Goal: Task Accomplishment & Management: Manage account settings

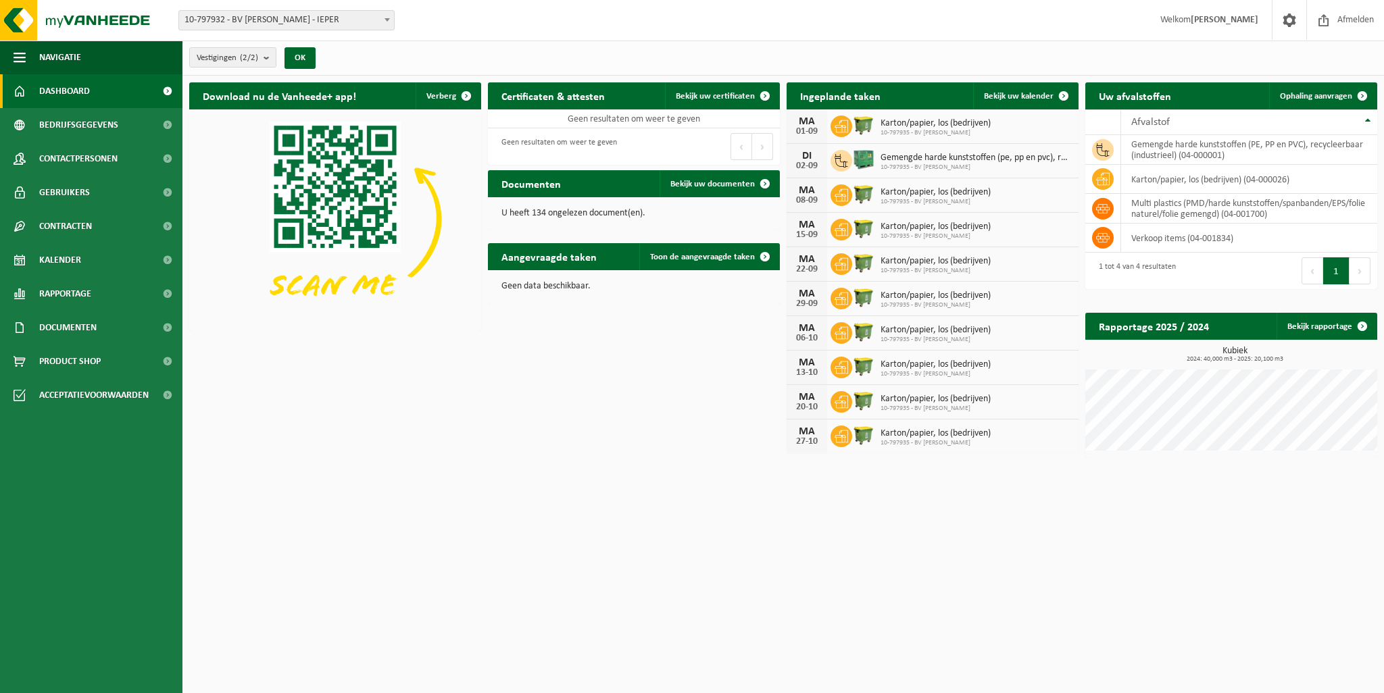
click at [838, 127] on icon at bounding box center [842, 127] width 14 height 14
click at [903, 130] on span "10-797935 - BV [PERSON_NAME]" at bounding box center [936, 133] width 110 height 8
click at [808, 130] on div "01-09" at bounding box center [807, 131] width 27 height 9
click at [1167, 186] on td "karton/papier, los (bedrijven) (04-000026)" at bounding box center [1249, 179] width 256 height 29
click at [1171, 184] on td "karton/papier, los (bedrijven) (04-000026)" at bounding box center [1249, 179] width 256 height 29
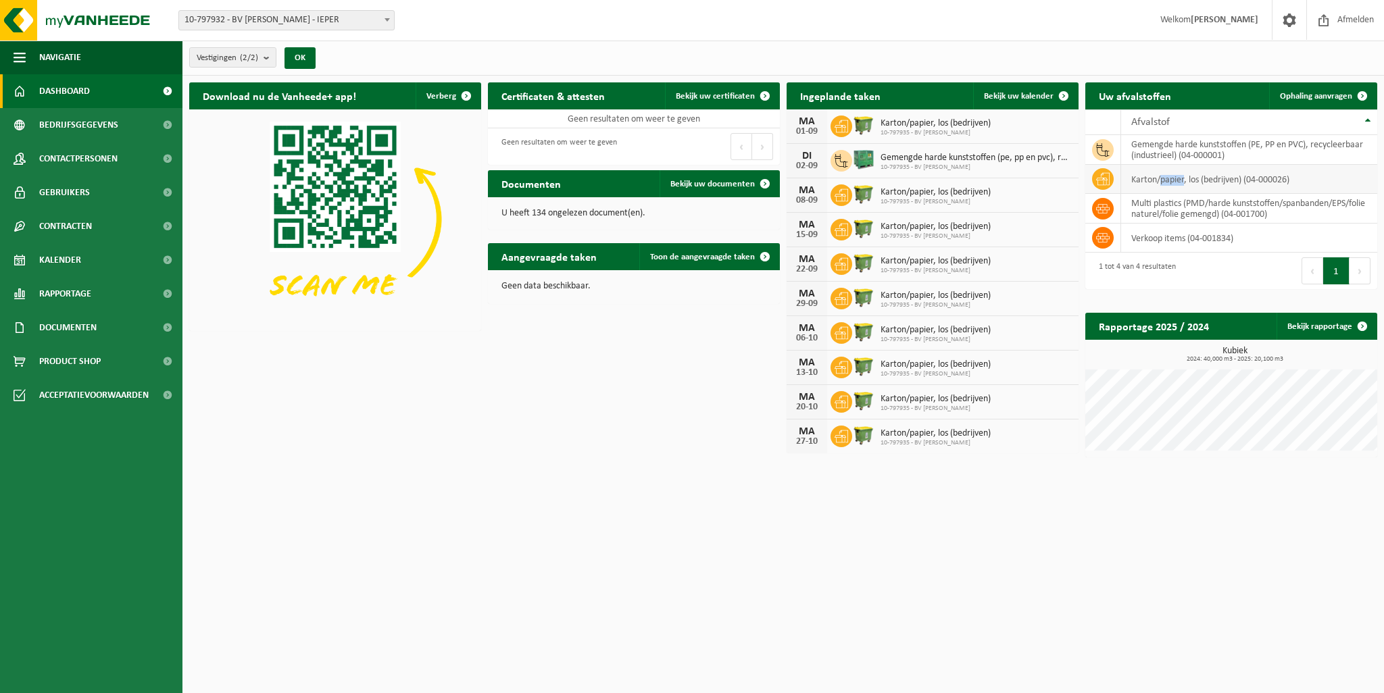
click at [1171, 184] on td "karton/papier, los (bedrijven) (04-000026)" at bounding box center [1249, 179] width 256 height 29
click at [912, 168] on span "10-797935 - BV [PERSON_NAME]" at bounding box center [976, 168] width 191 height 8
click at [838, 164] on icon at bounding box center [842, 161] width 14 height 14
click at [863, 156] on img at bounding box center [863, 159] width 23 height 23
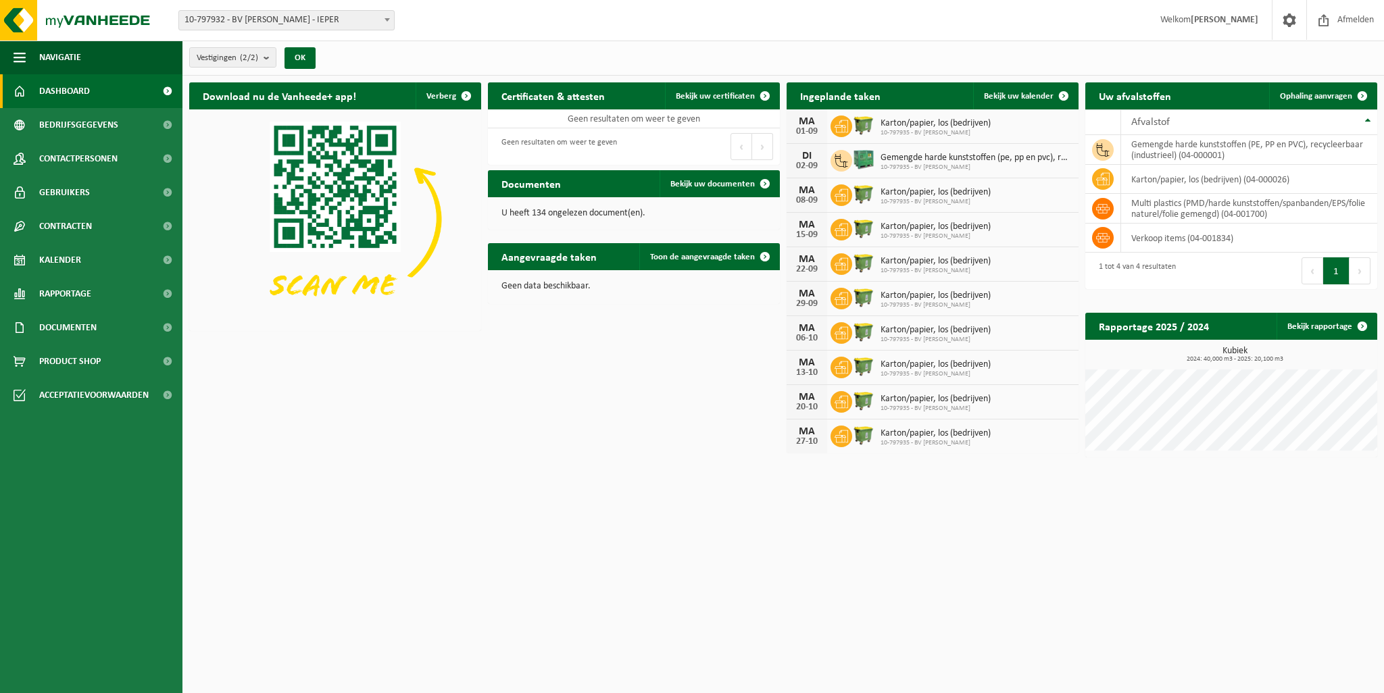
click at [863, 156] on img at bounding box center [863, 159] width 23 height 23
click at [984, 162] on span "Gemengde harde kunststoffen (pe, pp en pvc), recycleerbaar (industrieel)" at bounding box center [976, 158] width 191 height 11
click at [1149, 177] on td "karton/papier, los (bedrijven) (04-000026)" at bounding box center [1249, 179] width 256 height 29
click at [1096, 177] on icon at bounding box center [1103, 179] width 14 height 14
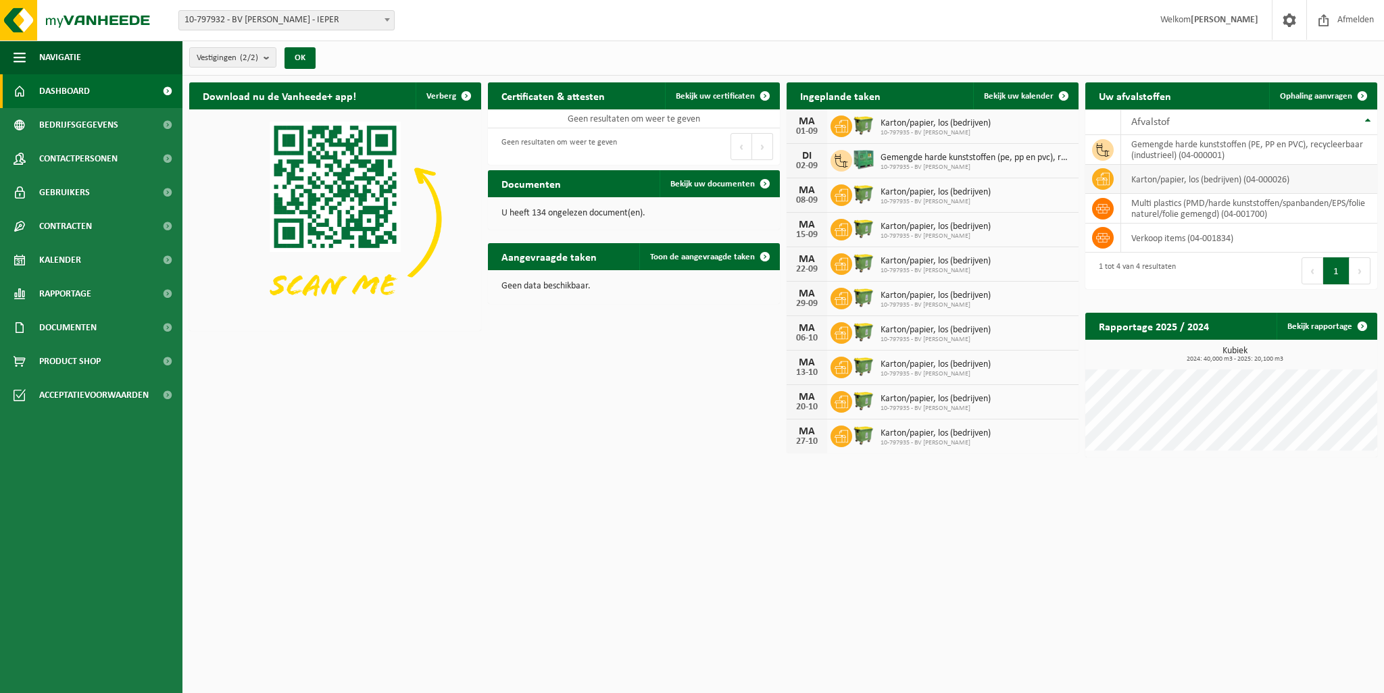
click at [1096, 177] on icon at bounding box center [1103, 179] width 14 height 14
click at [1101, 153] on icon at bounding box center [1103, 150] width 14 height 14
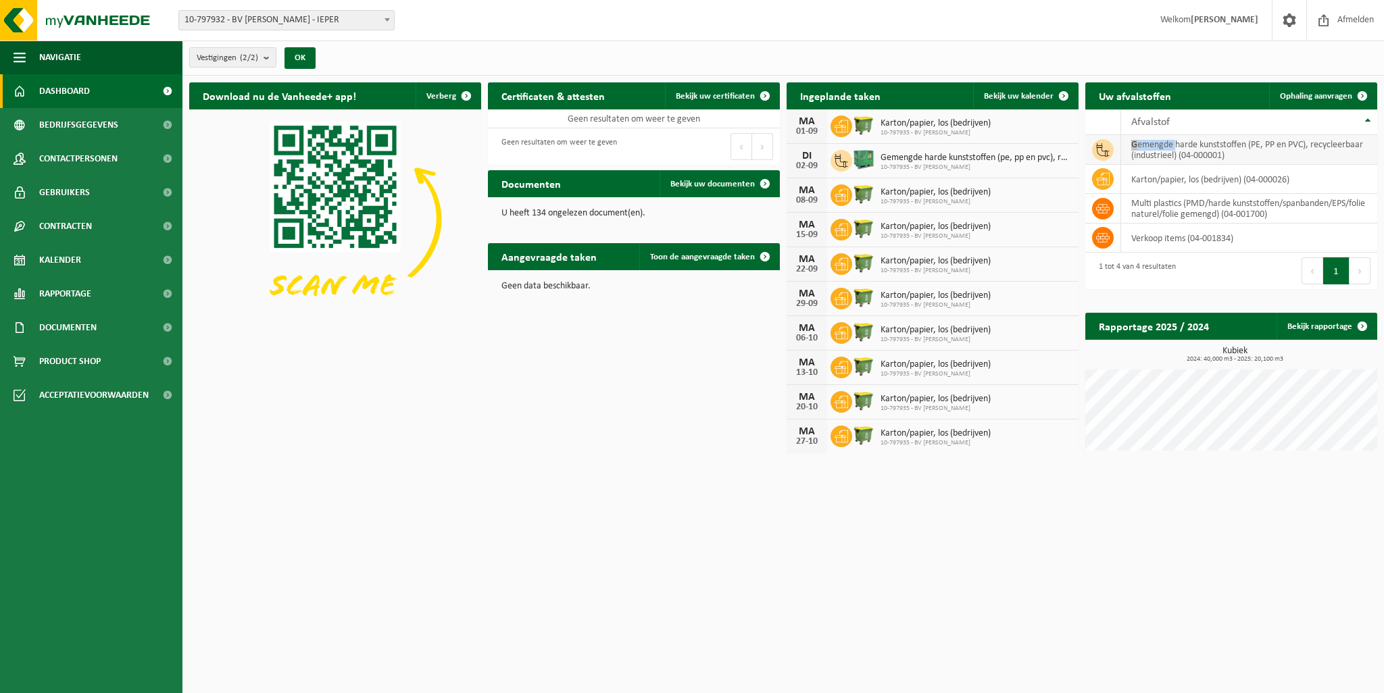
click at [1101, 153] on icon at bounding box center [1103, 150] width 14 height 14
click at [1162, 144] on td "gemengde harde kunststoffen (PE, PP en PVC), recycleerbaar (industrieel) (04-00…" at bounding box center [1249, 150] width 256 height 30
click at [1360, 95] on span at bounding box center [1362, 95] width 27 height 27
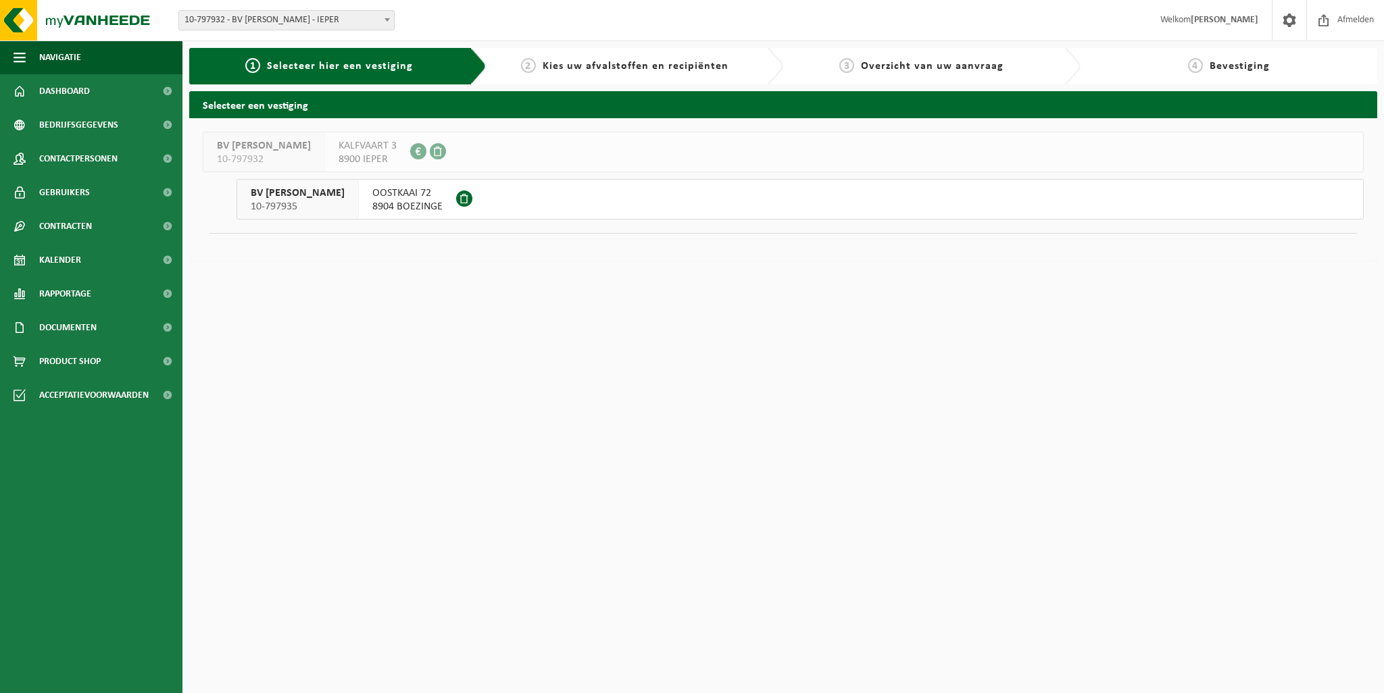
click at [638, 71] on span "Kies uw afvalstoffen en recipiënten" at bounding box center [636, 66] width 186 height 11
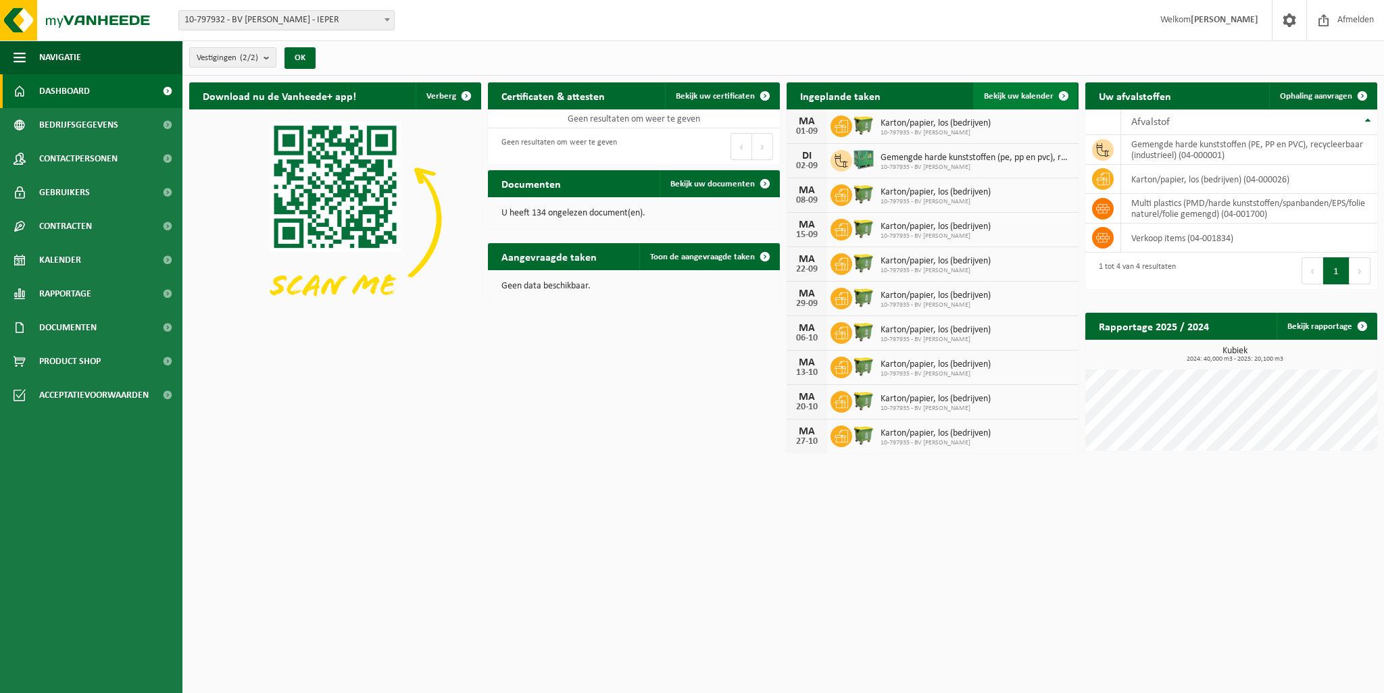
click at [1065, 97] on span at bounding box center [1063, 95] width 27 height 27
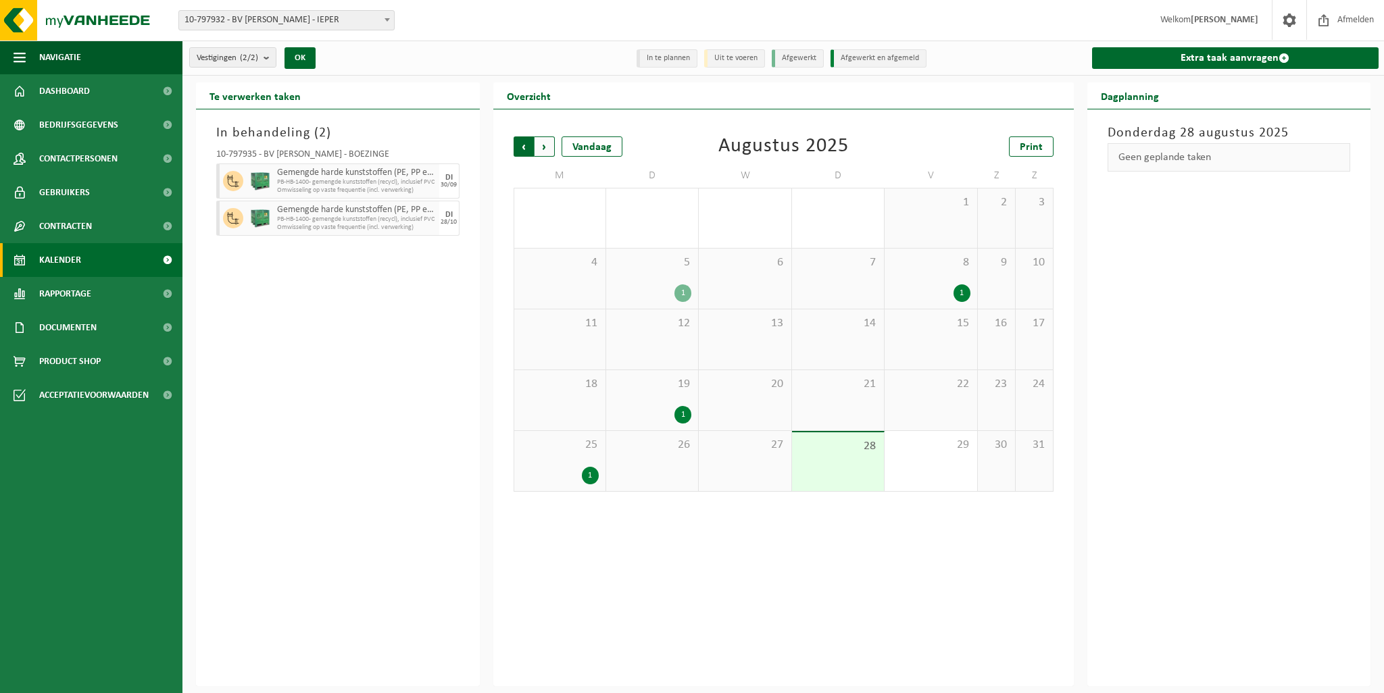
click at [549, 151] on span "Volgende" at bounding box center [545, 147] width 20 height 20
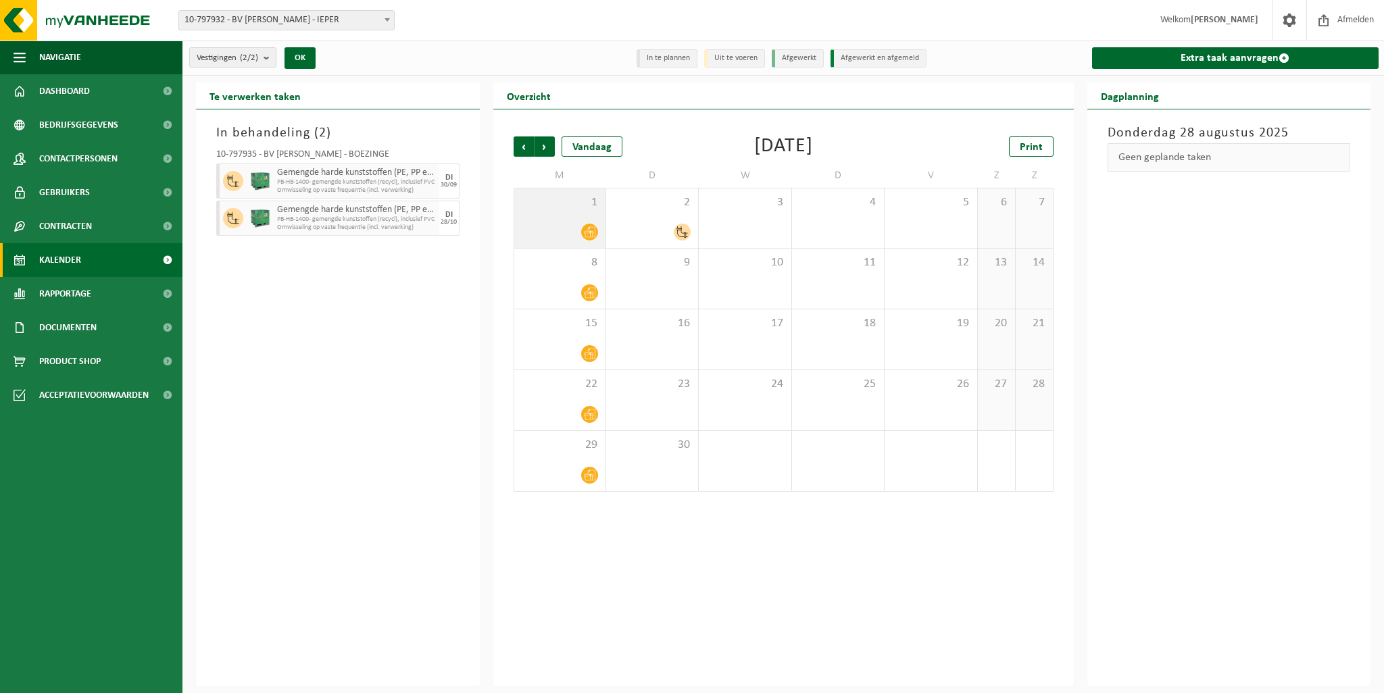
click at [582, 228] on span at bounding box center [589, 232] width 17 height 17
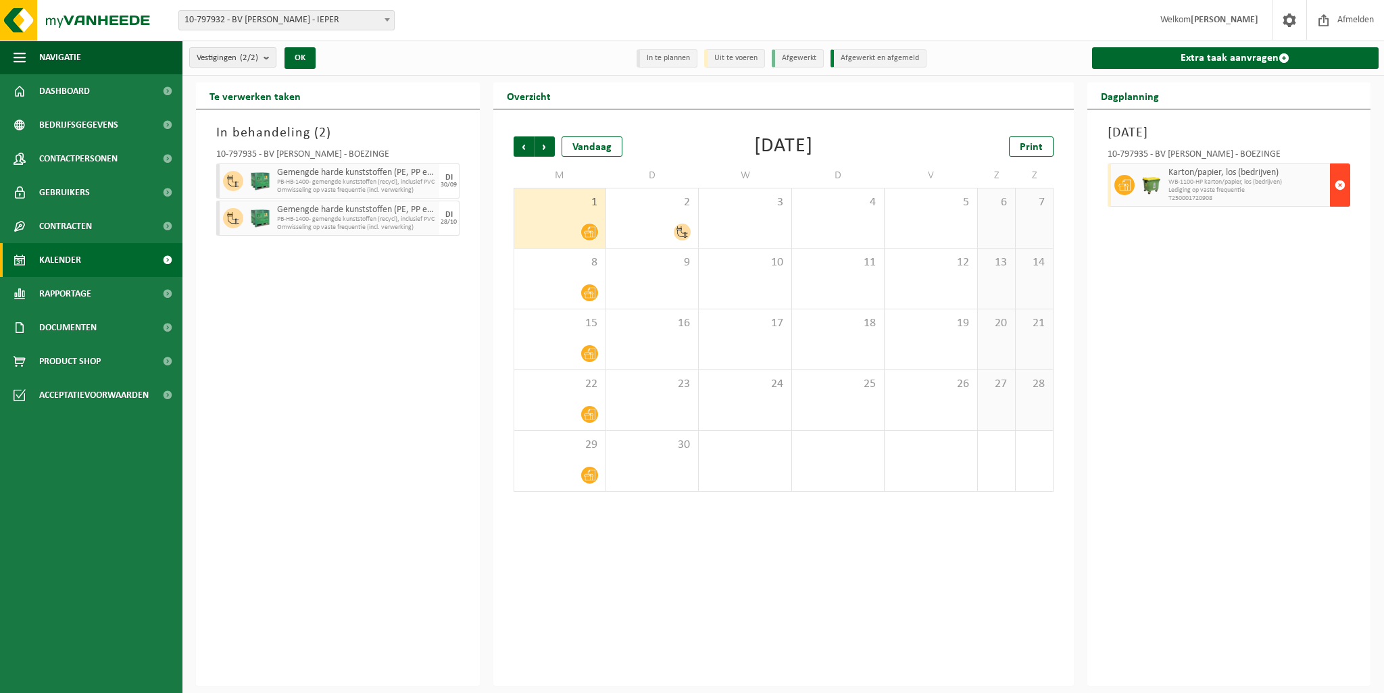
click at [1337, 195] on span "button" at bounding box center [1340, 185] width 11 height 27
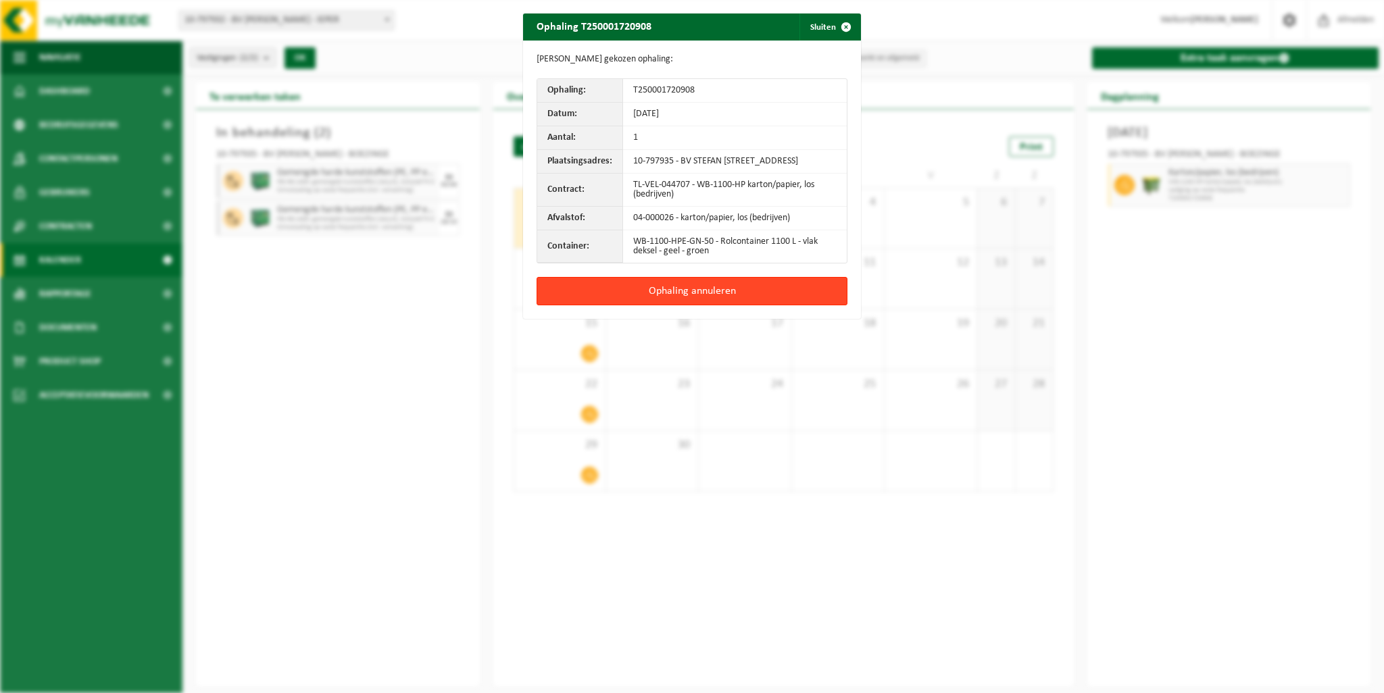
click at [668, 301] on button "Ophaling annuleren" at bounding box center [692, 291] width 311 height 28
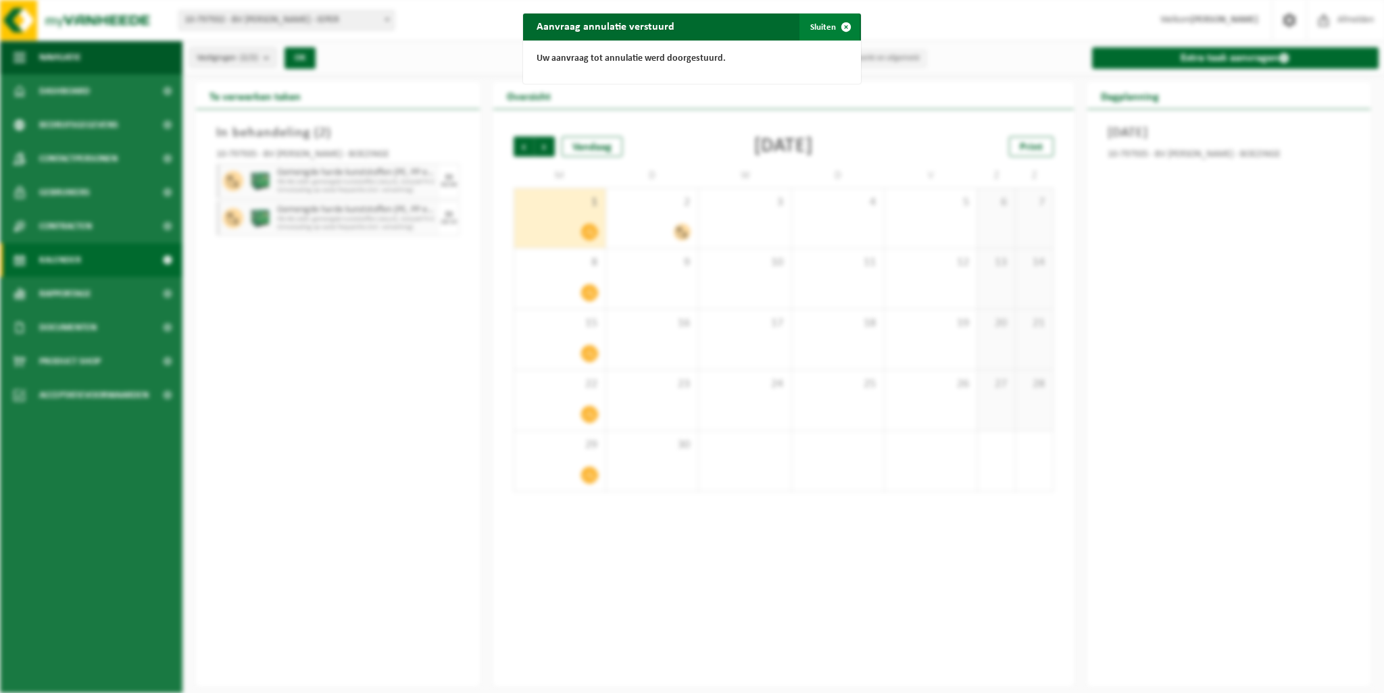
click at [838, 25] on span "button" at bounding box center [846, 27] width 27 height 27
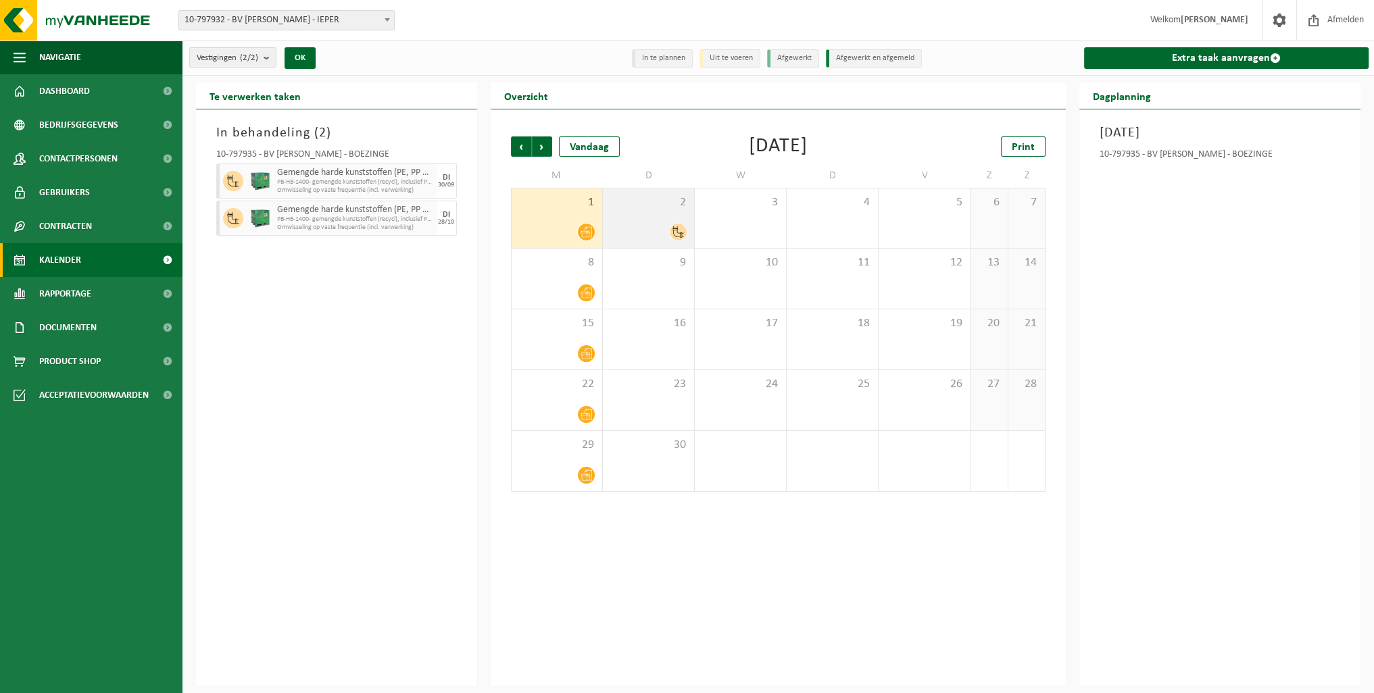
click at [647, 223] on div at bounding box center [649, 232] width 78 height 18
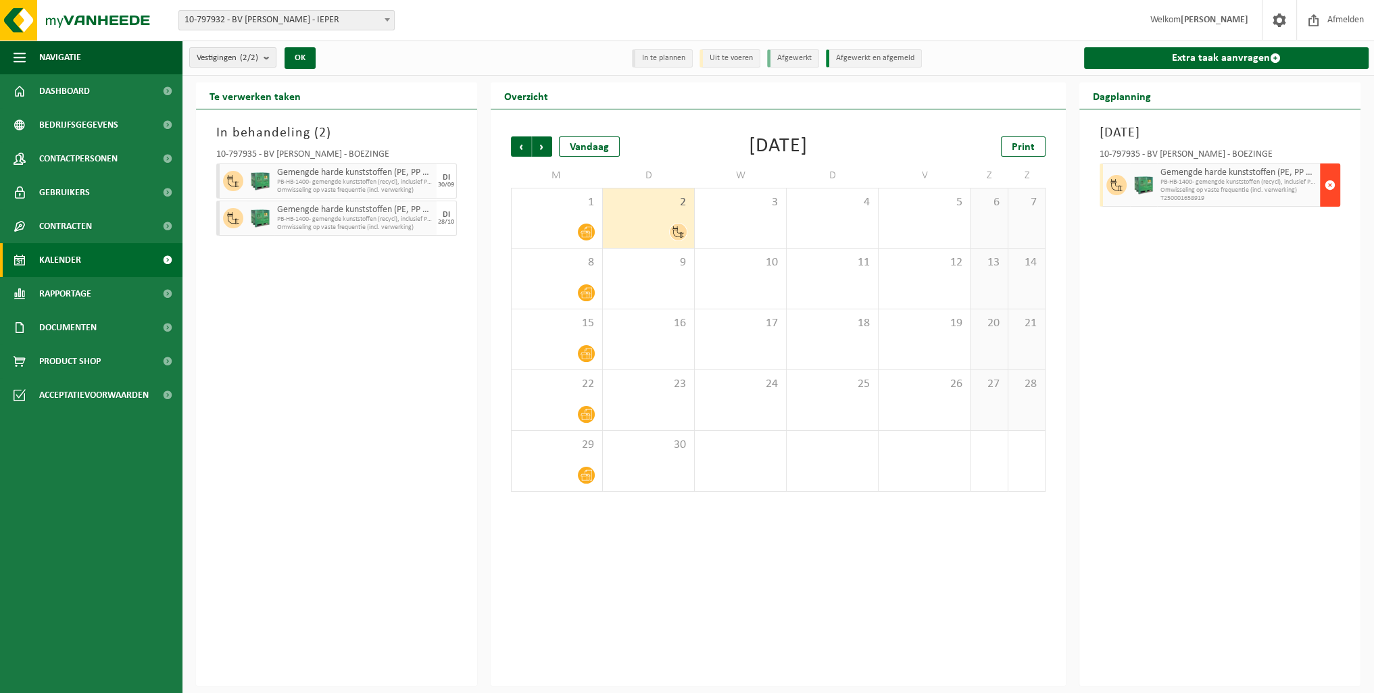
click at [1327, 179] on span "button" at bounding box center [1330, 185] width 11 height 27
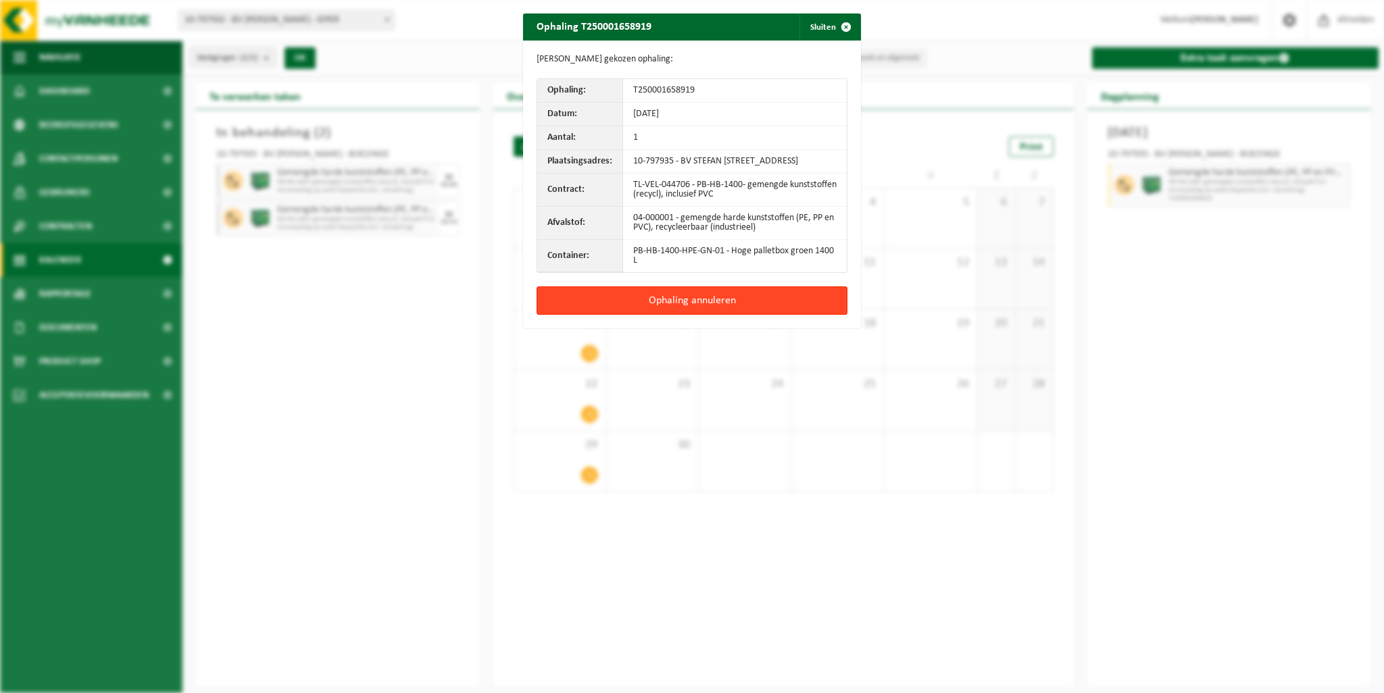
click at [647, 301] on button "Ophaling annuleren" at bounding box center [692, 301] width 311 height 28
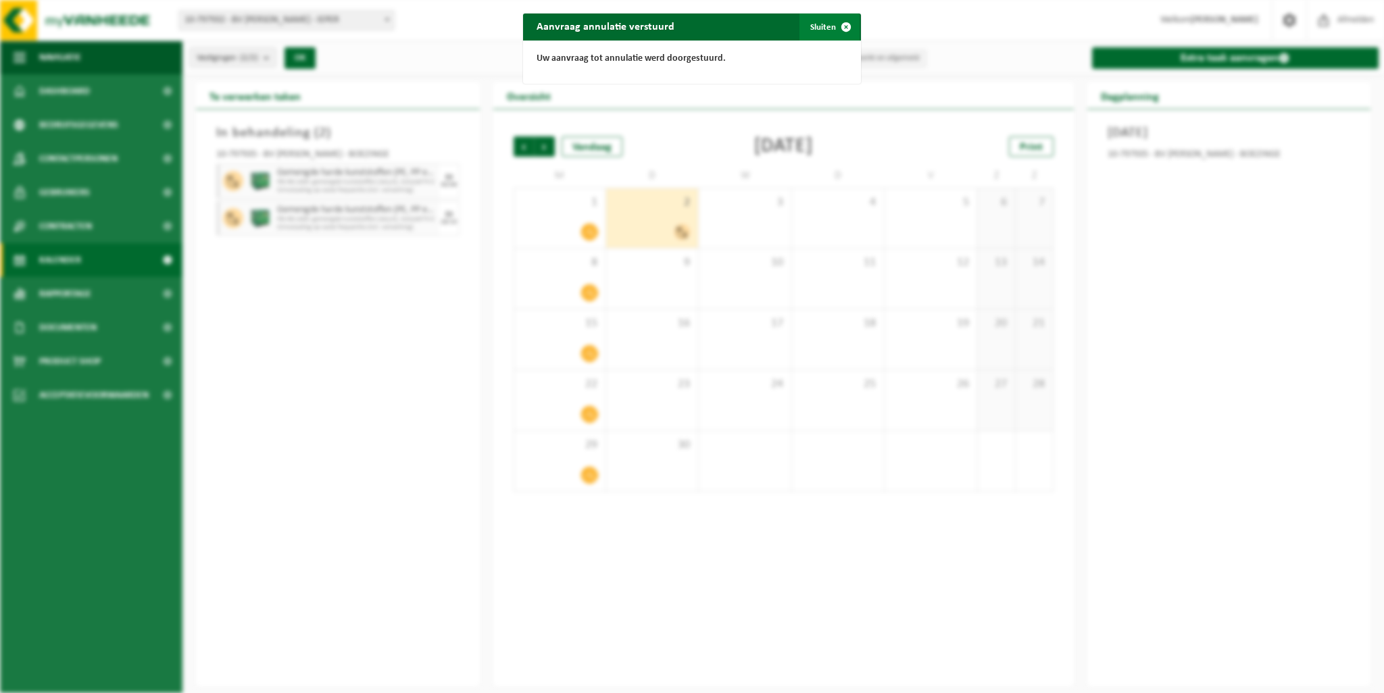
click at [840, 25] on span "button" at bounding box center [846, 27] width 27 height 27
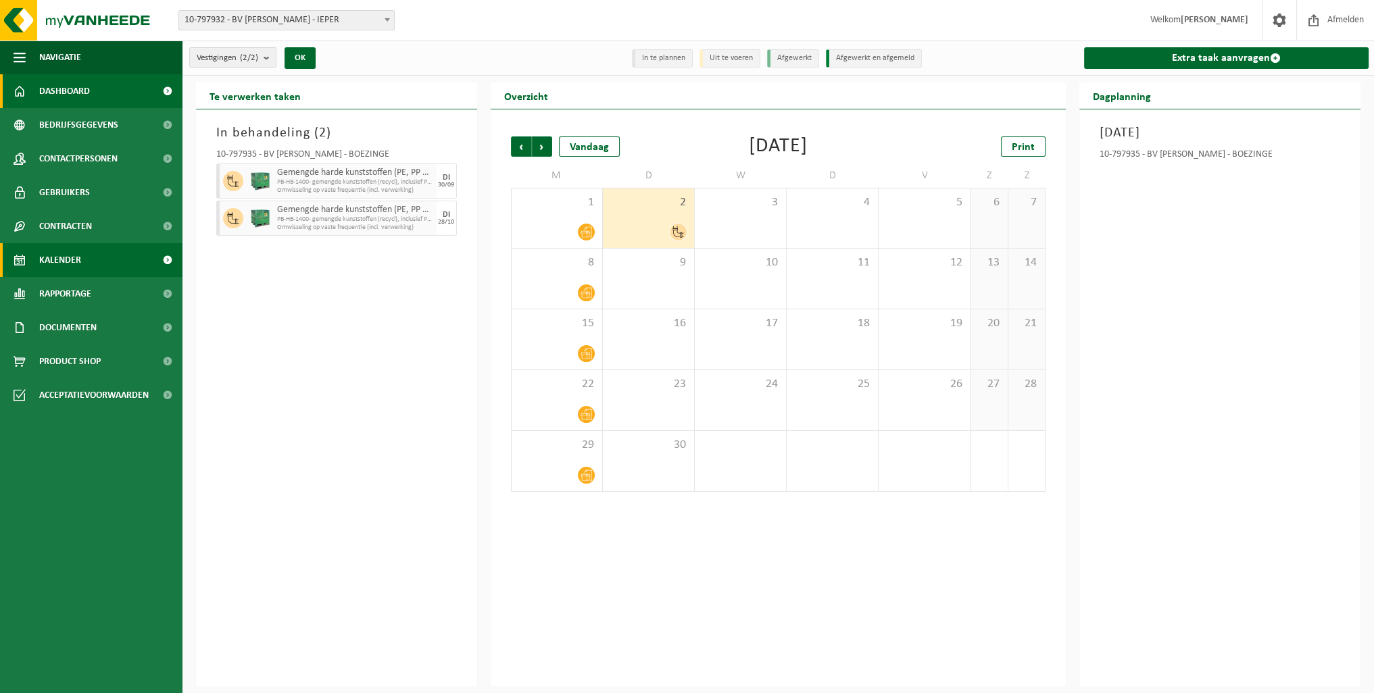
click at [59, 84] on span "Dashboard" at bounding box center [64, 91] width 51 height 34
